Goal: Find specific page/section: Find specific page/section

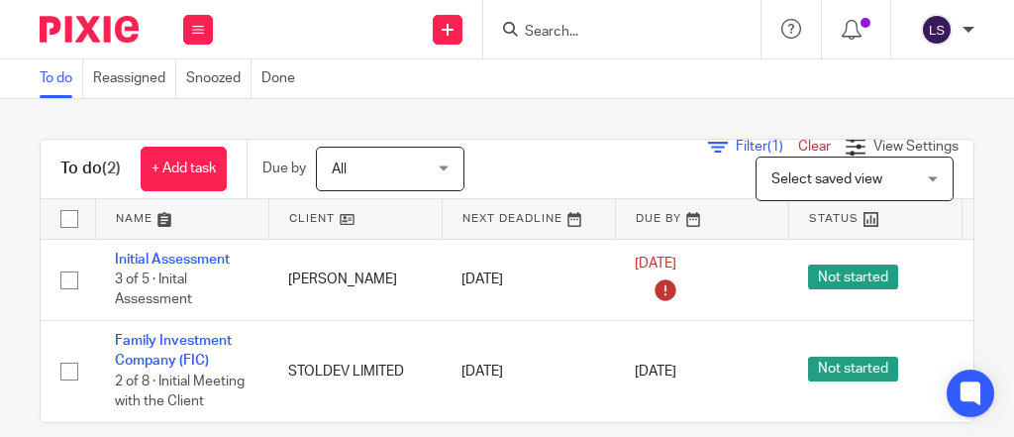
click at [654, 41] on input "Search" at bounding box center [612, 33] width 178 height 18
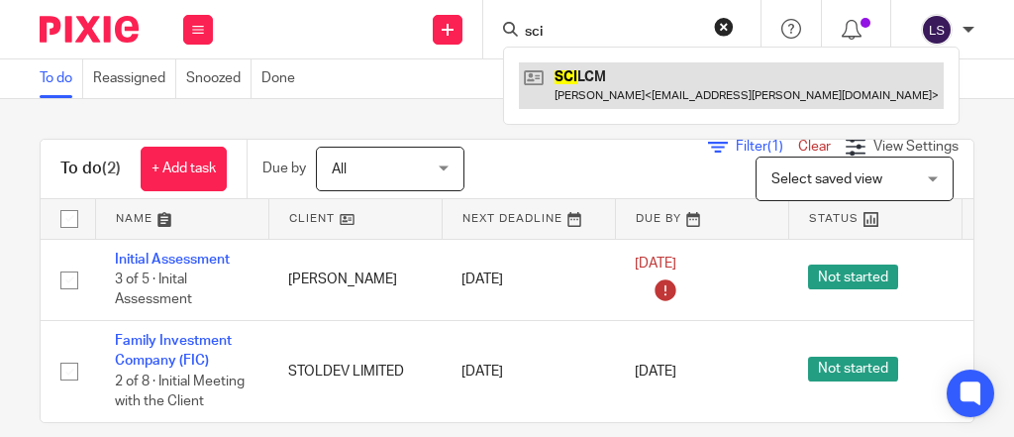
type input "sci"
click at [676, 88] on link at bounding box center [731, 85] width 425 height 46
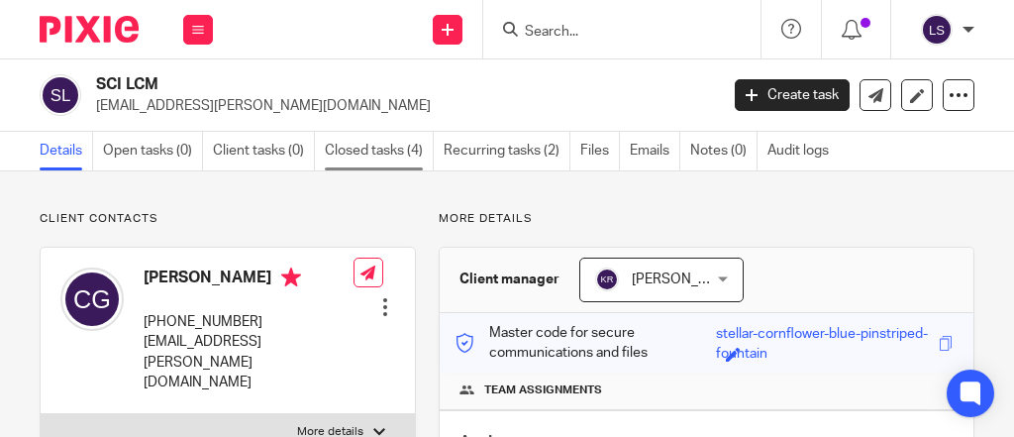
click at [422, 159] on link "Closed tasks (4)" at bounding box center [379, 151] width 109 height 39
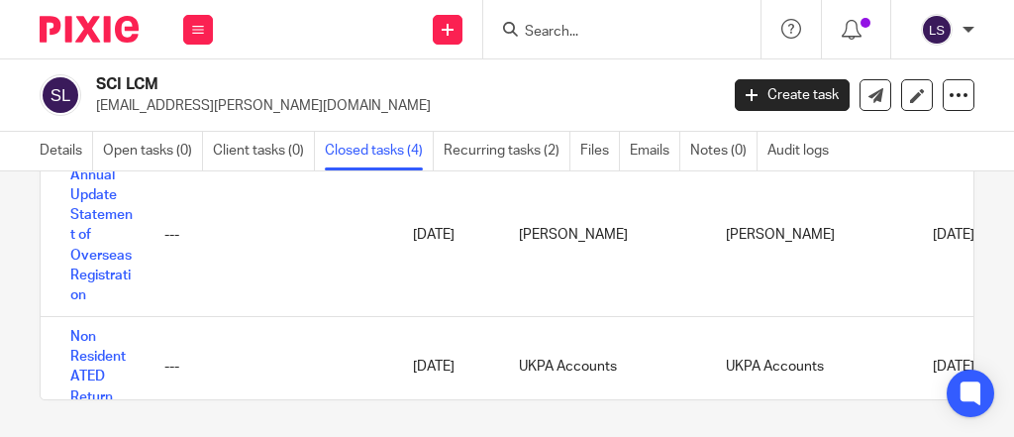
click at [552, 26] on input "Search" at bounding box center [612, 33] width 178 height 18
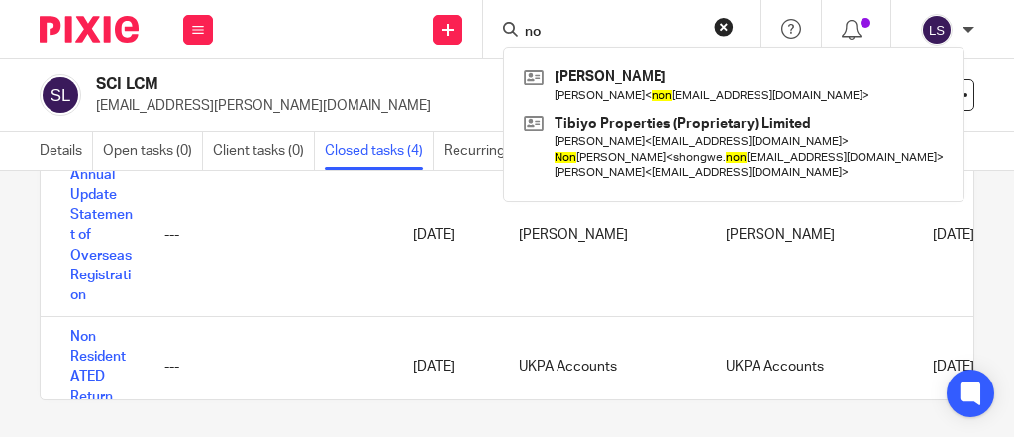
type input "n"
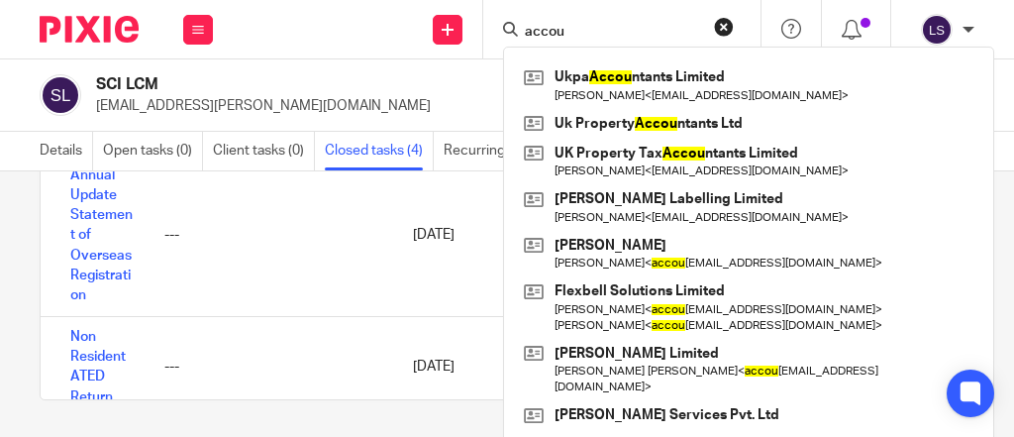
type input "accou"
click at [265, 77] on h2 "SCI LCM" at bounding box center [339, 84] width 487 height 21
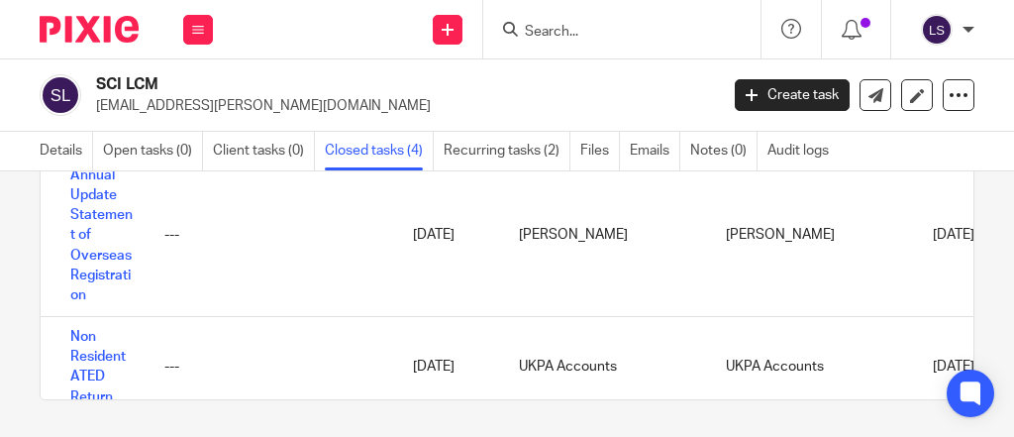
click at [579, 32] on input "Search" at bounding box center [612, 33] width 178 height 18
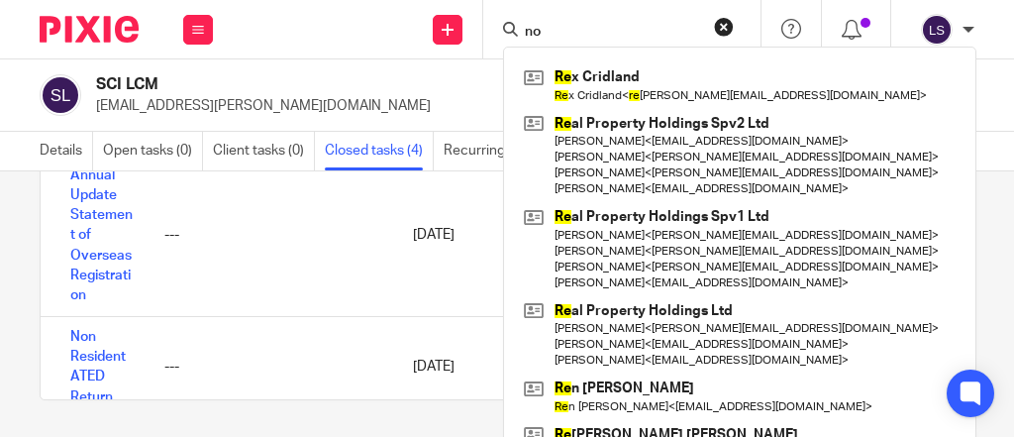
type input "n"
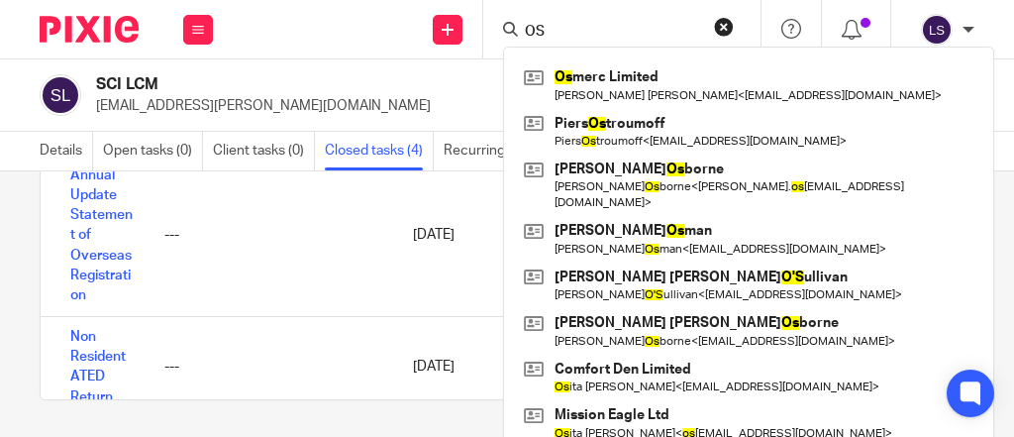
type input "O"
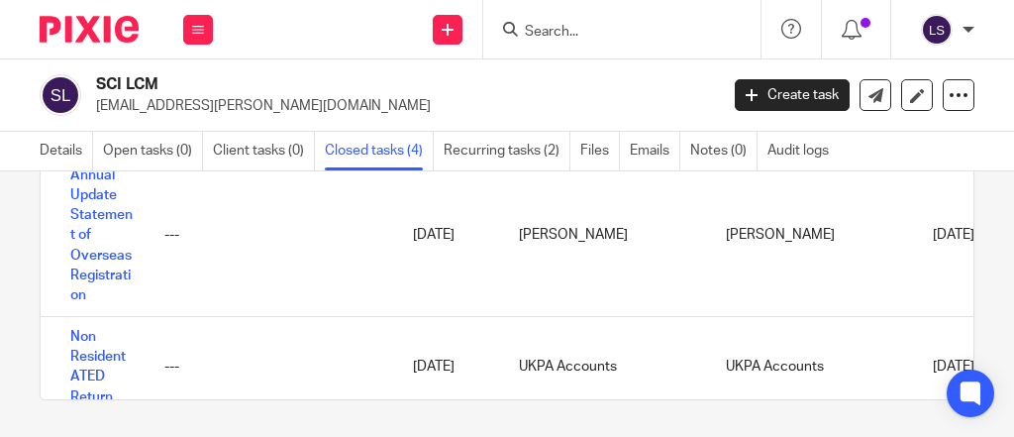
click at [396, 84] on h2 "SCI LCM" at bounding box center [339, 84] width 487 height 21
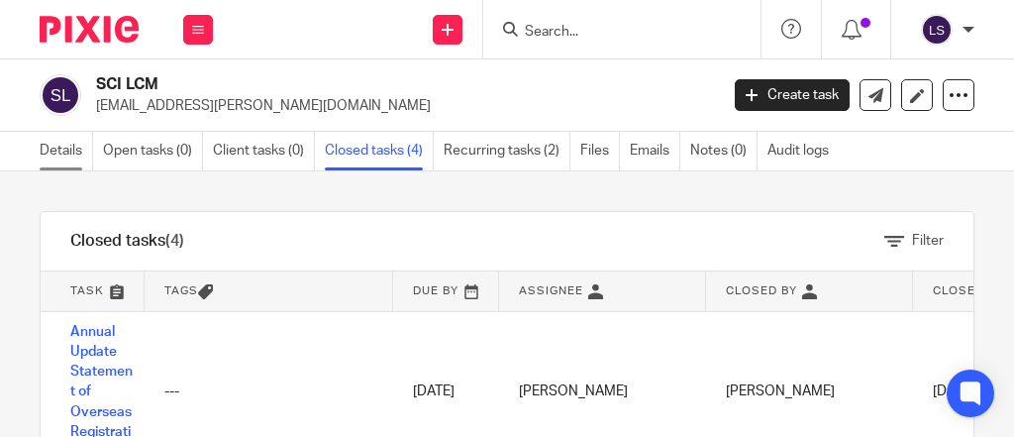
click at [71, 153] on link "Details" at bounding box center [66, 151] width 53 height 39
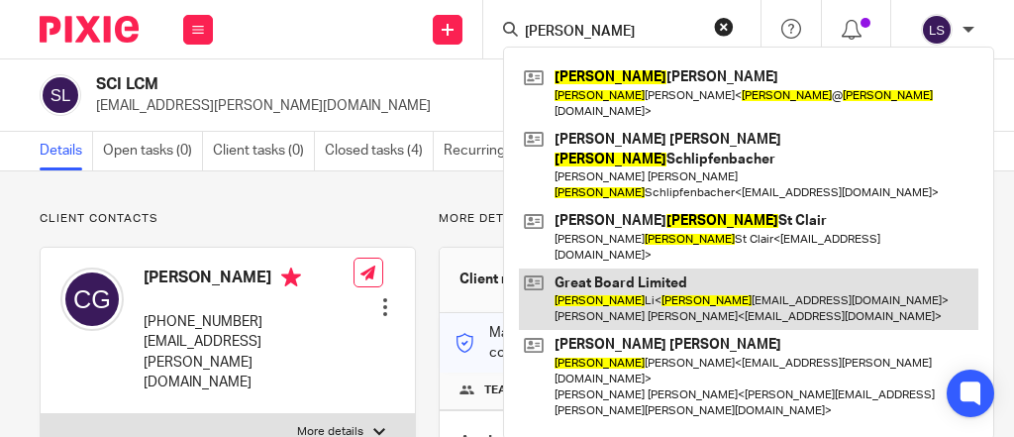
type input "[PERSON_NAME]"
click at [612, 268] on link at bounding box center [748, 298] width 459 height 61
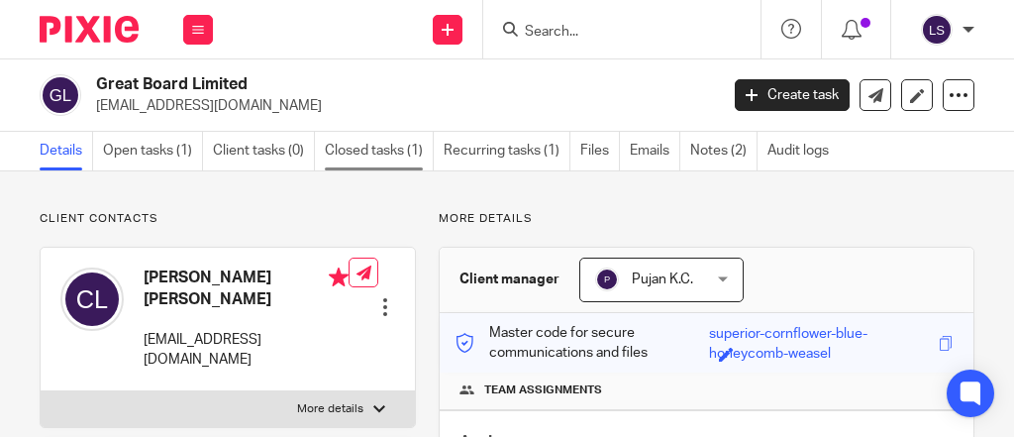
click at [392, 148] on link "Closed tasks (1)" at bounding box center [379, 151] width 109 height 39
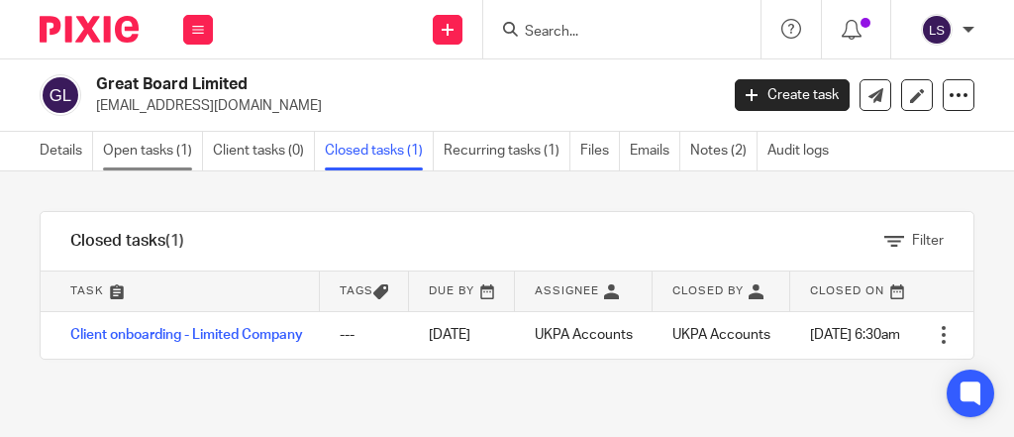
click at [177, 142] on link "Open tasks (1)" at bounding box center [153, 151] width 100 height 39
